Goal: Find specific page/section

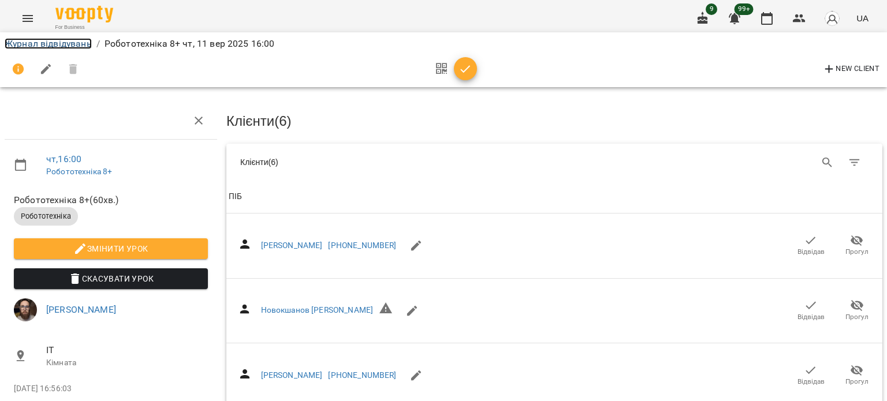
click at [63, 44] on link "Журнал відвідувань" at bounding box center [48, 43] width 87 height 11
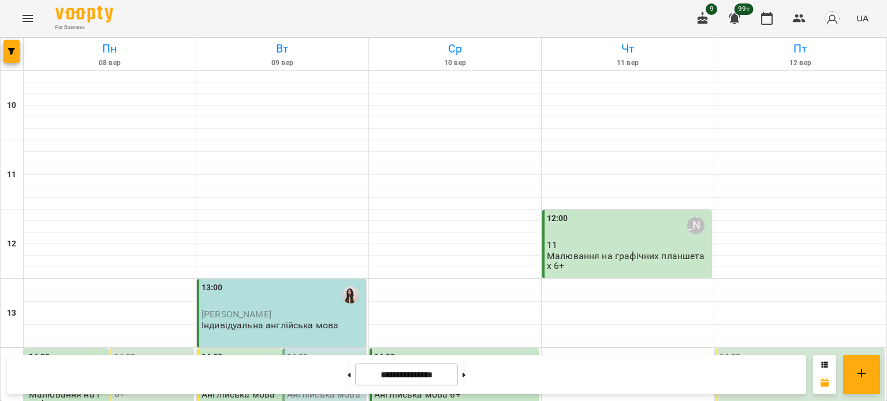
scroll to position [414, 0]
click at [465, 377] on icon at bounding box center [463, 375] width 3 height 5
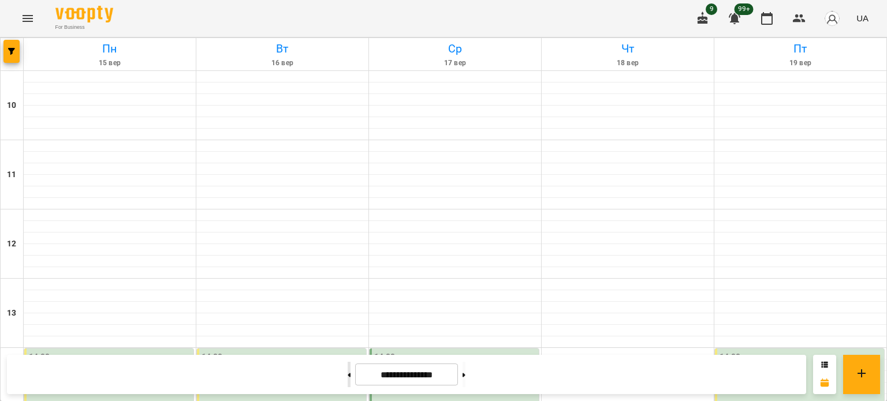
click at [348, 376] on icon at bounding box center [349, 375] width 3 height 5
type input "**********"
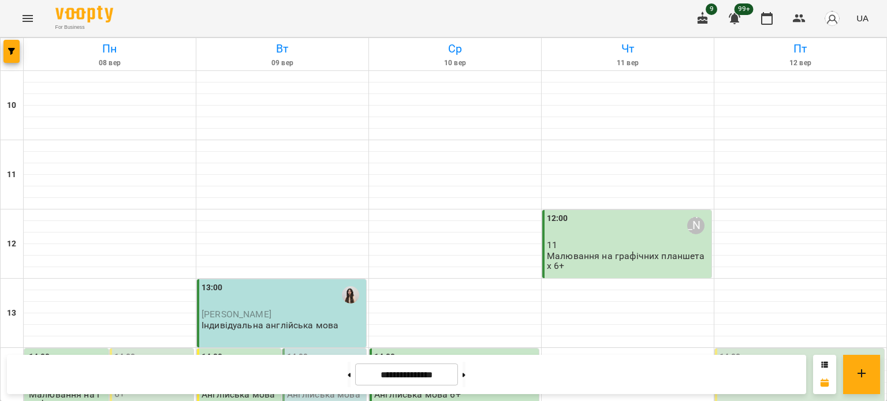
scroll to position [346, 0]
click at [834, 20] on img "button" at bounding box center [832, 18] width 16 height 16
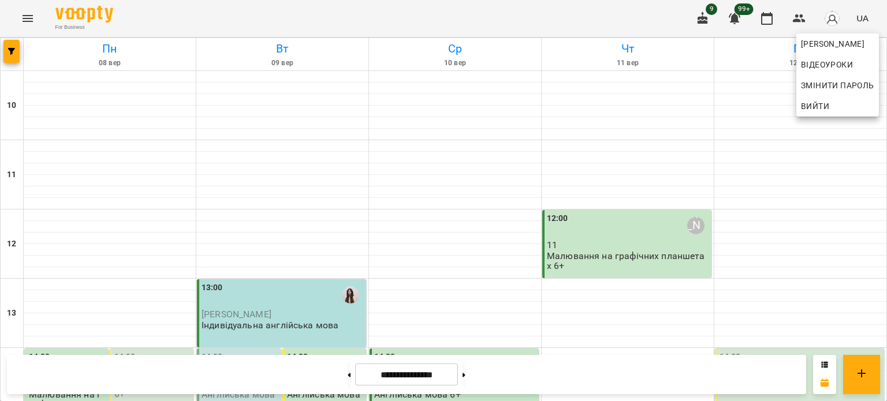
click at [603, 143] on div at bounding box center [443, 200] width 887 height 401
